Goal: Obtain resource: Obtain resource

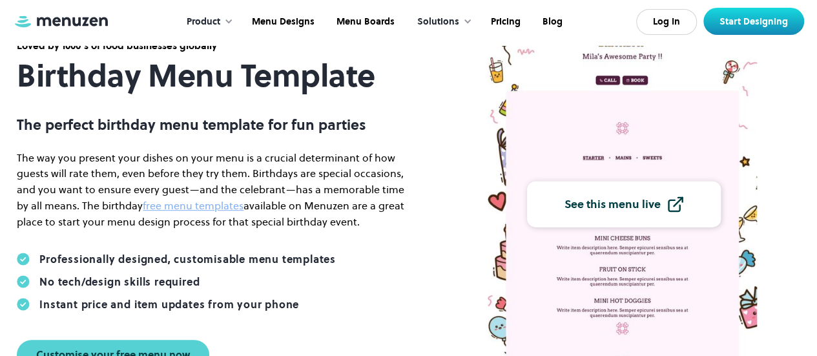
scroll to position [194, 0]
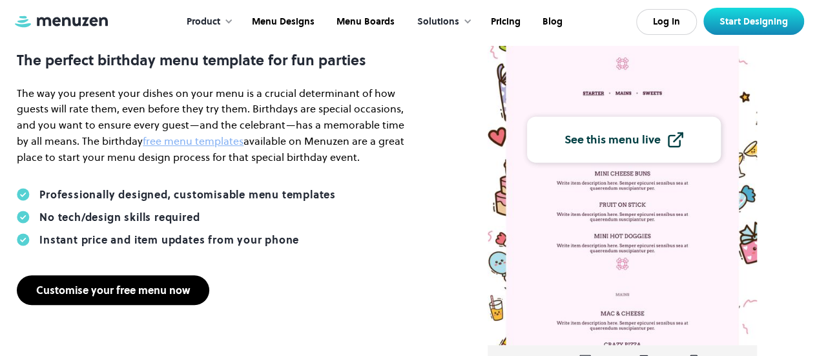
click at [154, 295] on div "Customise your free menu now" at bounding box center [113, 290] width 154 height 10
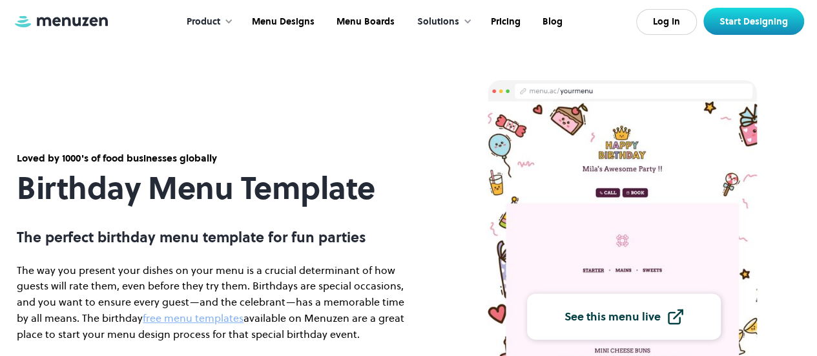
scroll to position [0, 0]
